Goal: Information Seeking & Learning: Learn about a topic

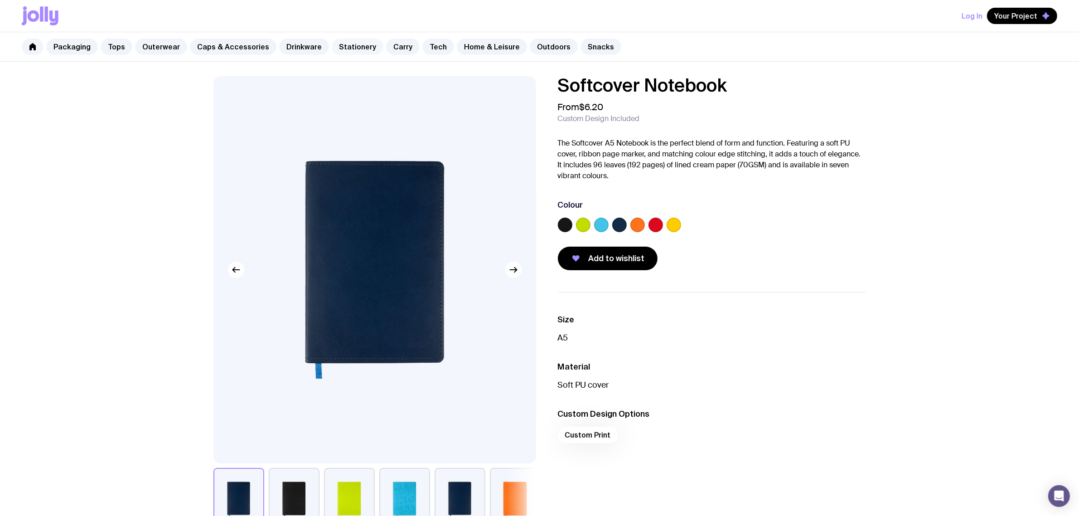
click at [350, 49] on link "Stationery" at bounding box center [358, 47] width 52 height 16
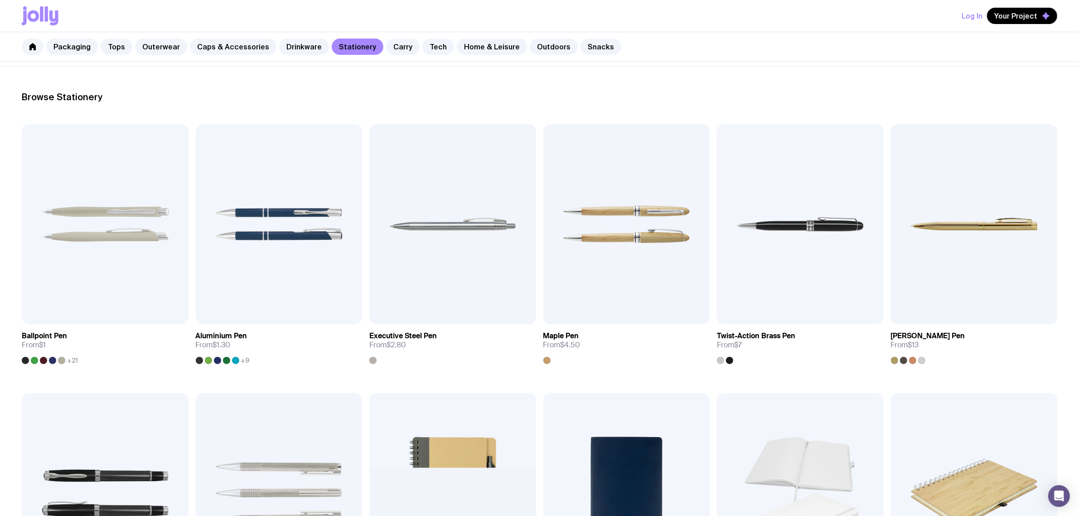
scroll to position [113, 0]
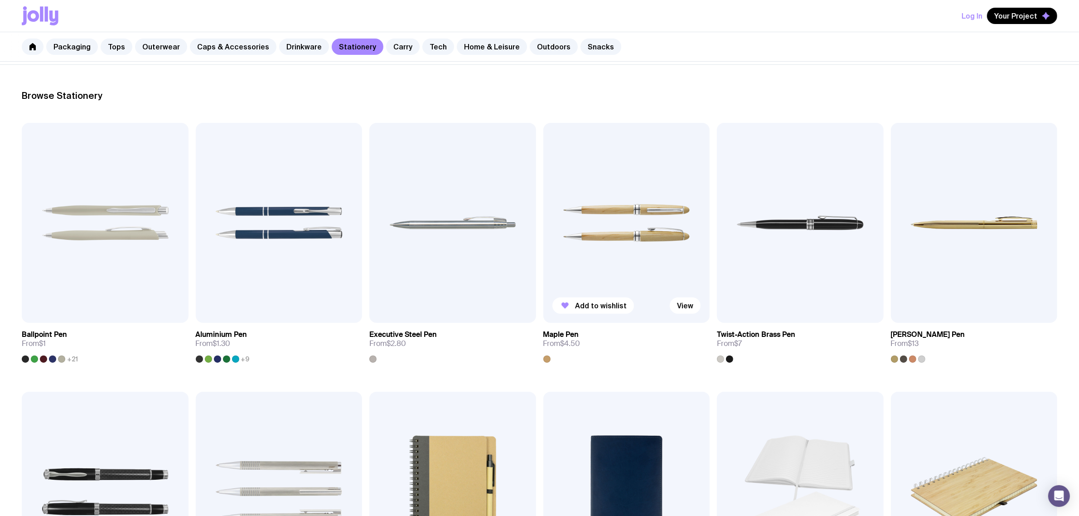
click at [660, 131] on img at bounding box center [627, 223] width 167 height 200
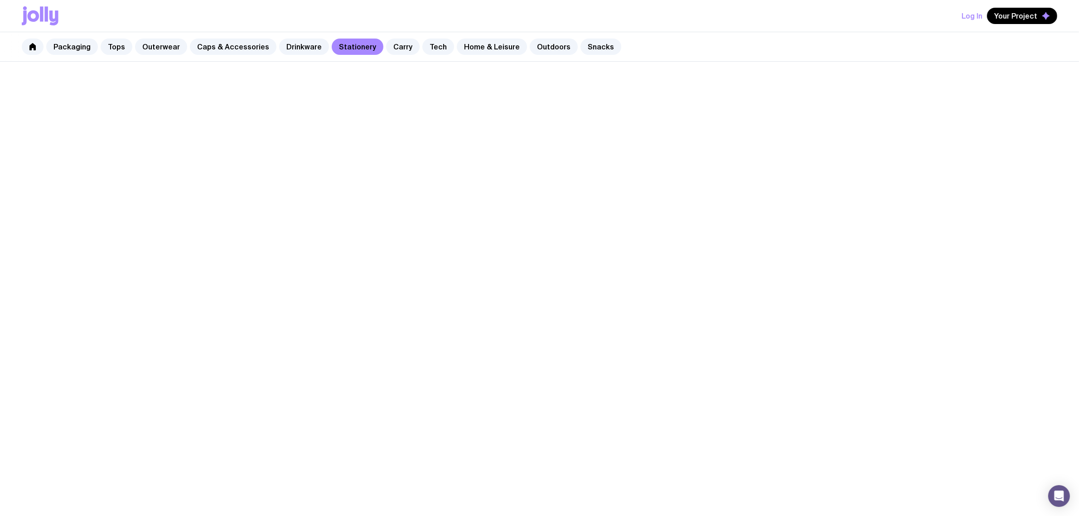
scroll to position [113, 0]
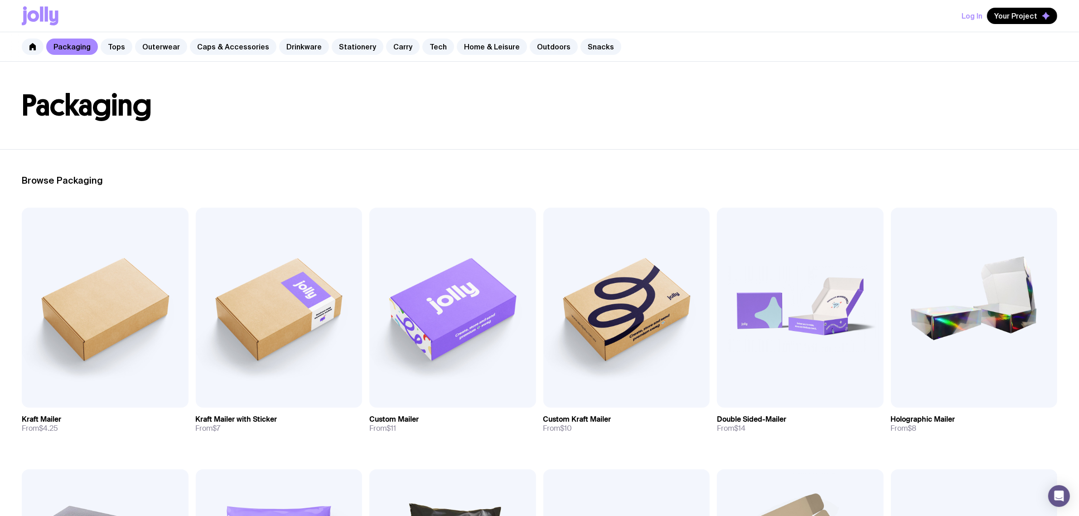
scroll to position [14, 0]
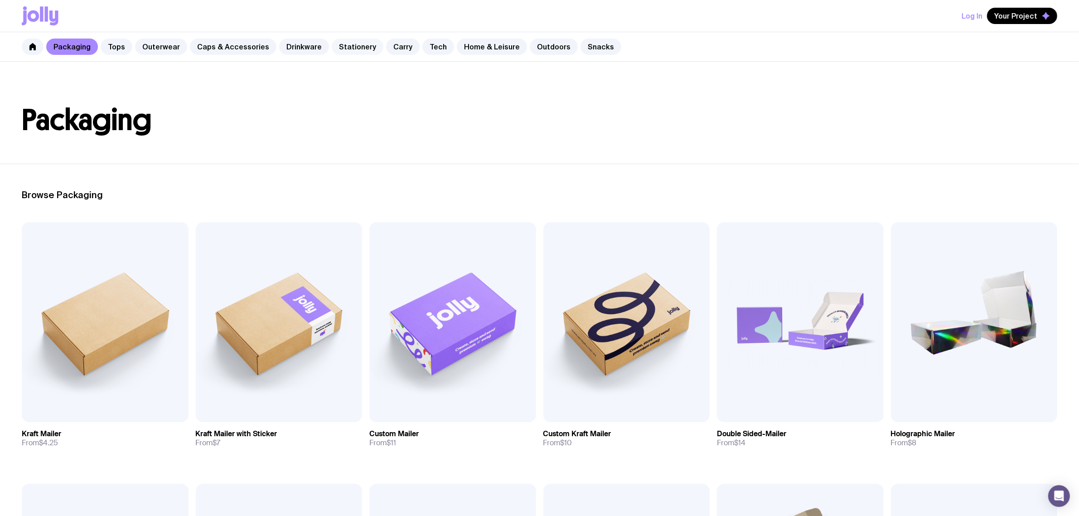
click at [359, 51] on link "Stationery" at bounding box center [358, 47] width 52 height 16
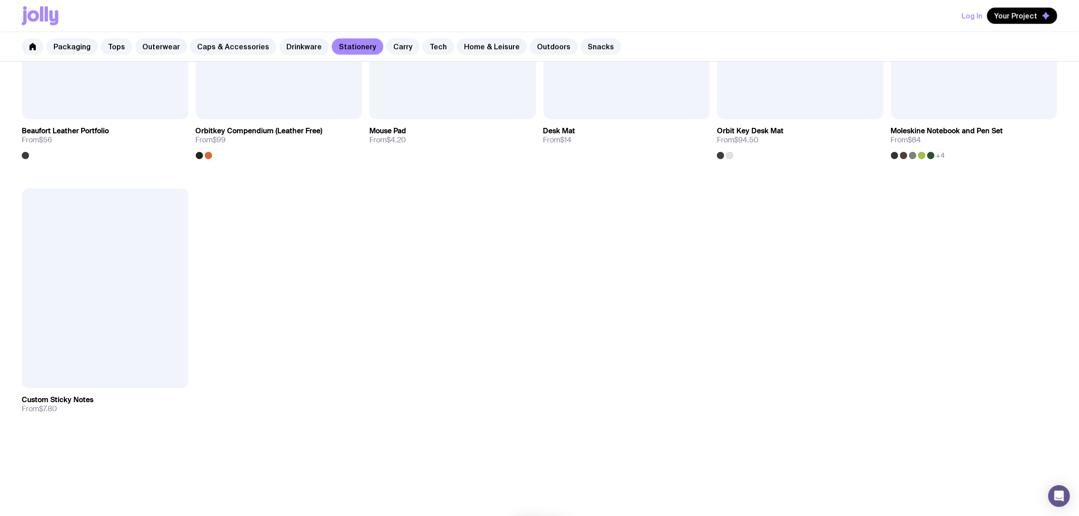
scroll to position [1182, 0]
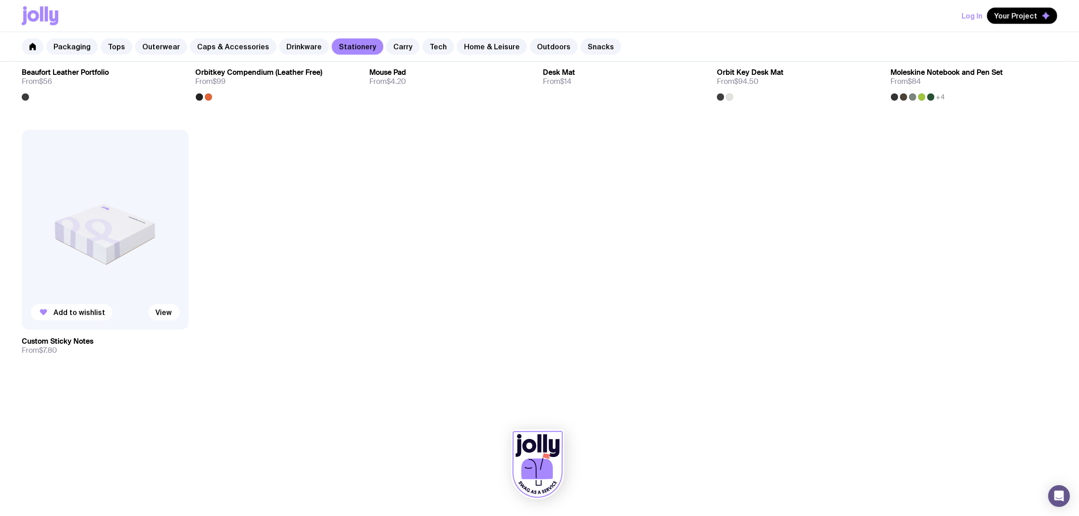
click at [115, 238] on img at bounding box center [105, 230] width 167 height 200
